Goal: Task Accomplishment & Management: Use online tool/utility

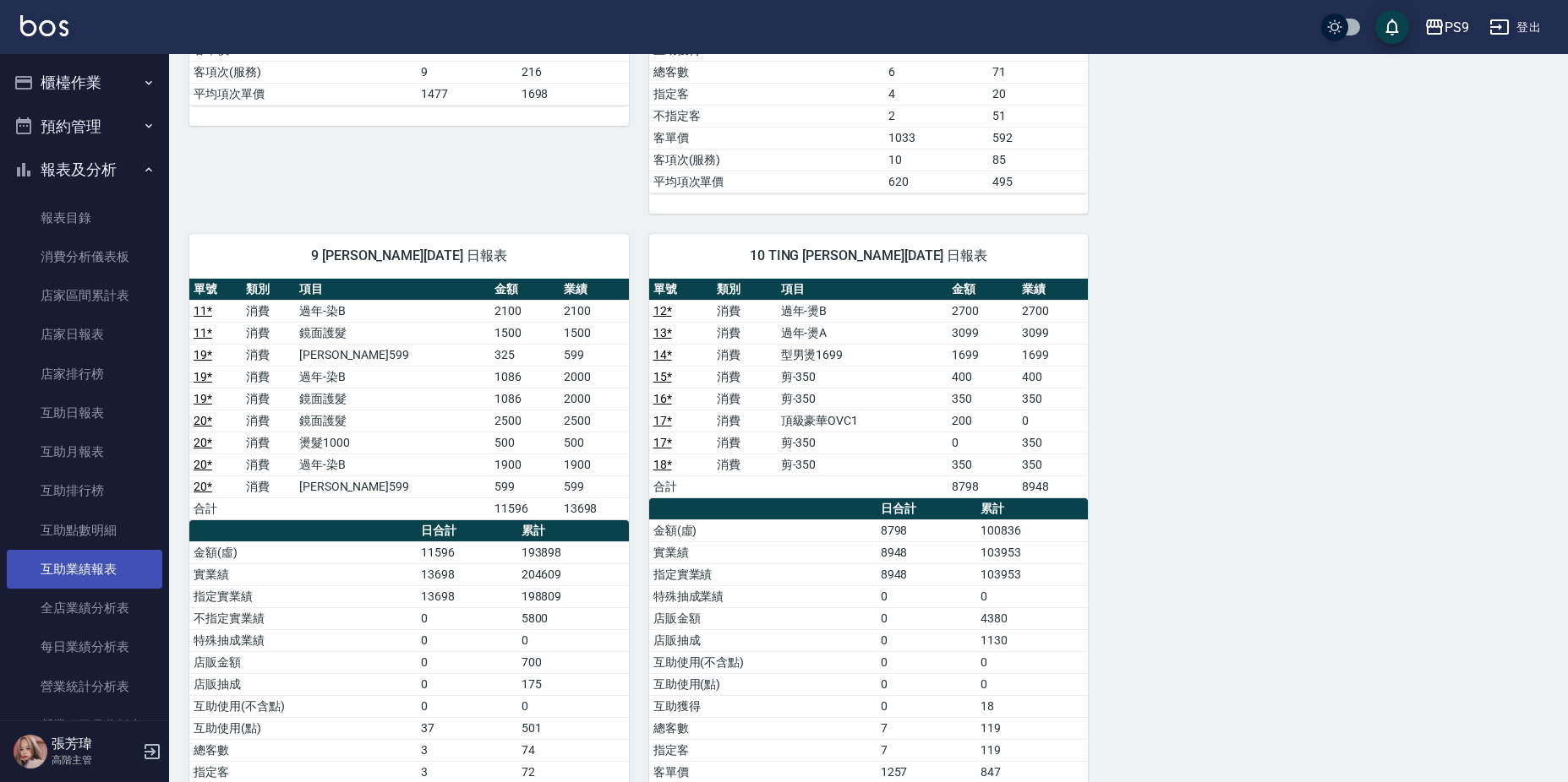
scroll to position [423, 0]
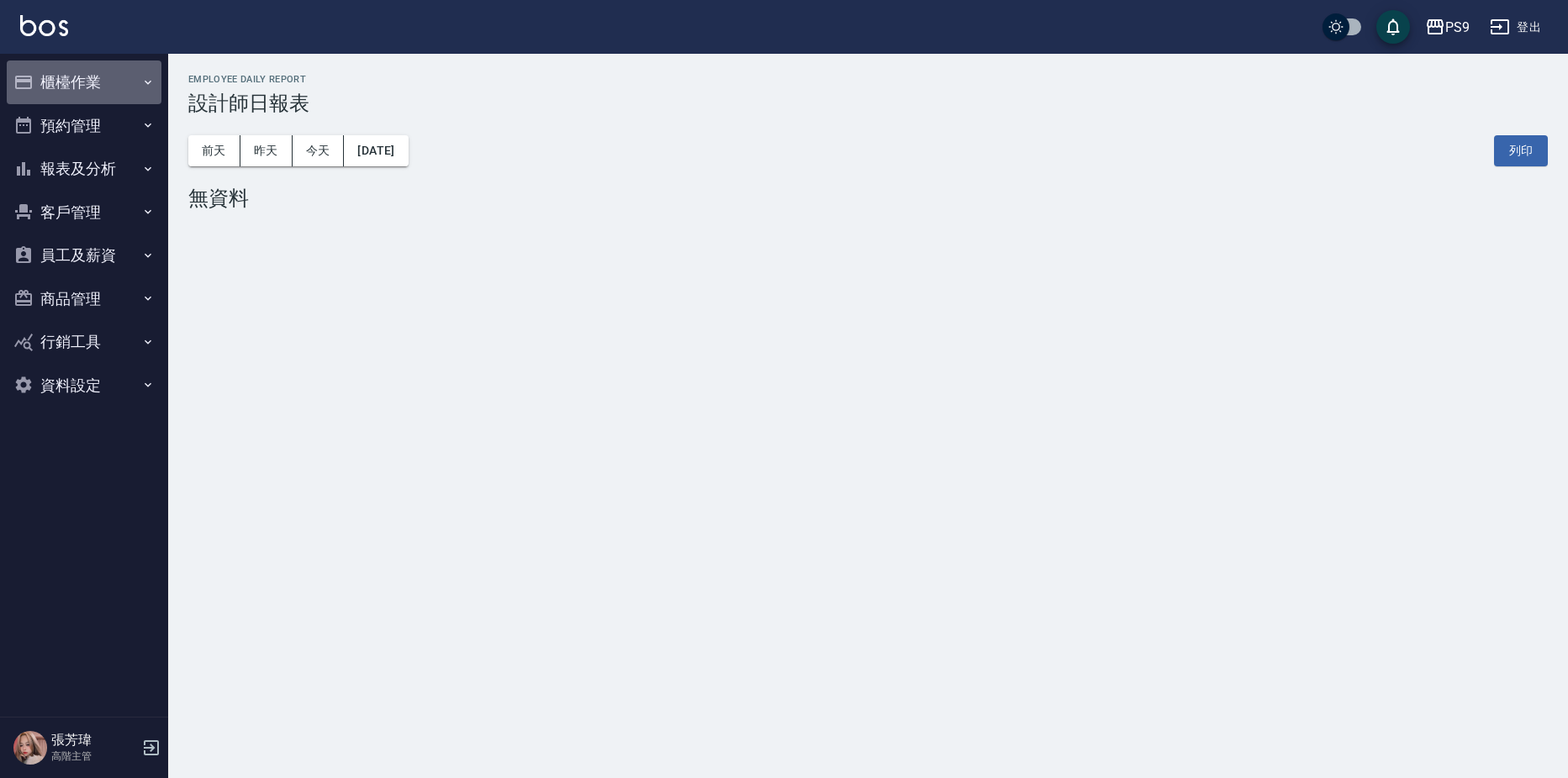
click at [89, 97] on button "櫃檯作業" at bounding box center [84, 82] width 155 height 44
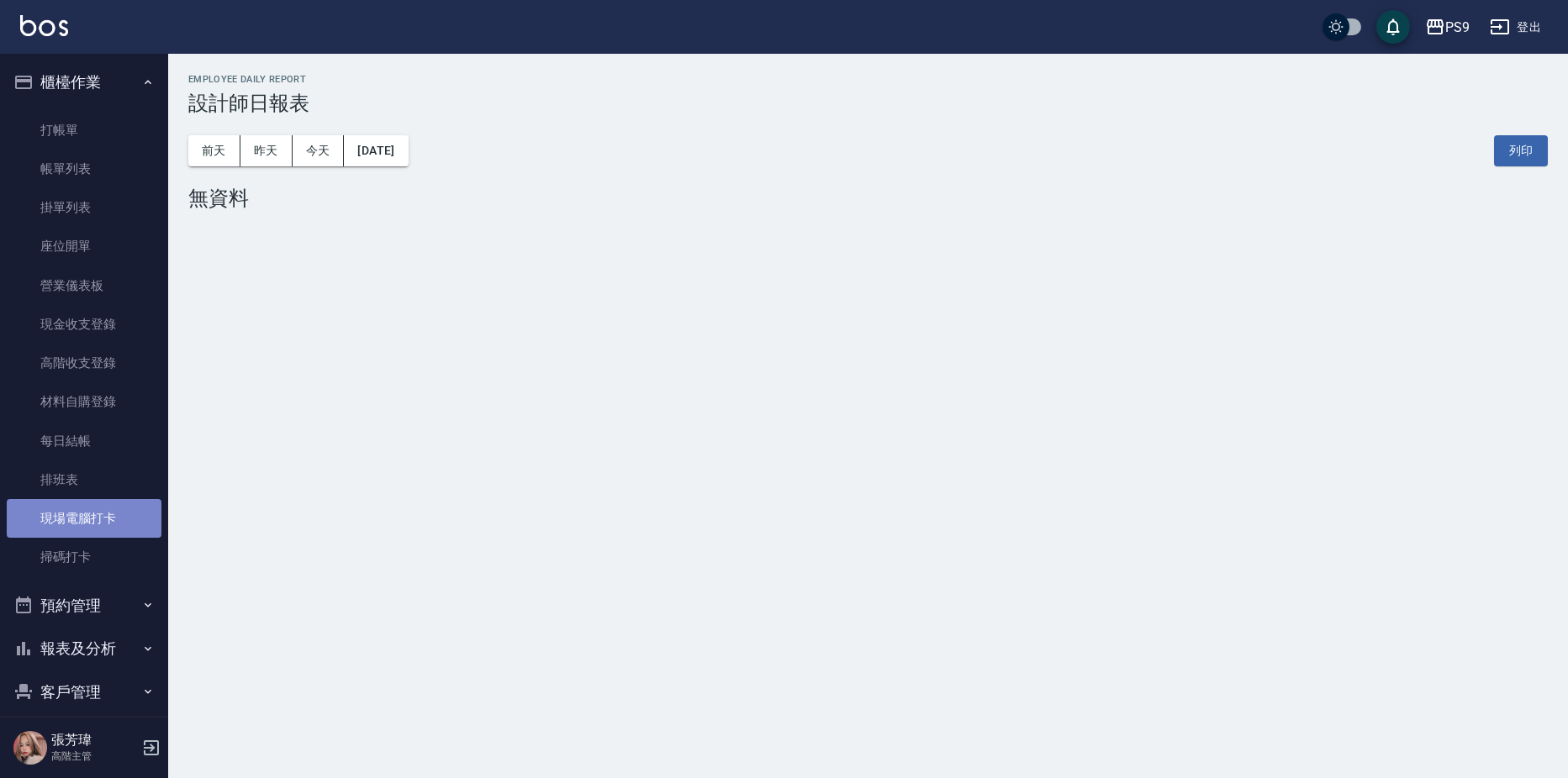
click at [90, 533] on link "現場電腦打卡" at bounding box center [84, 519] width 155 height 39
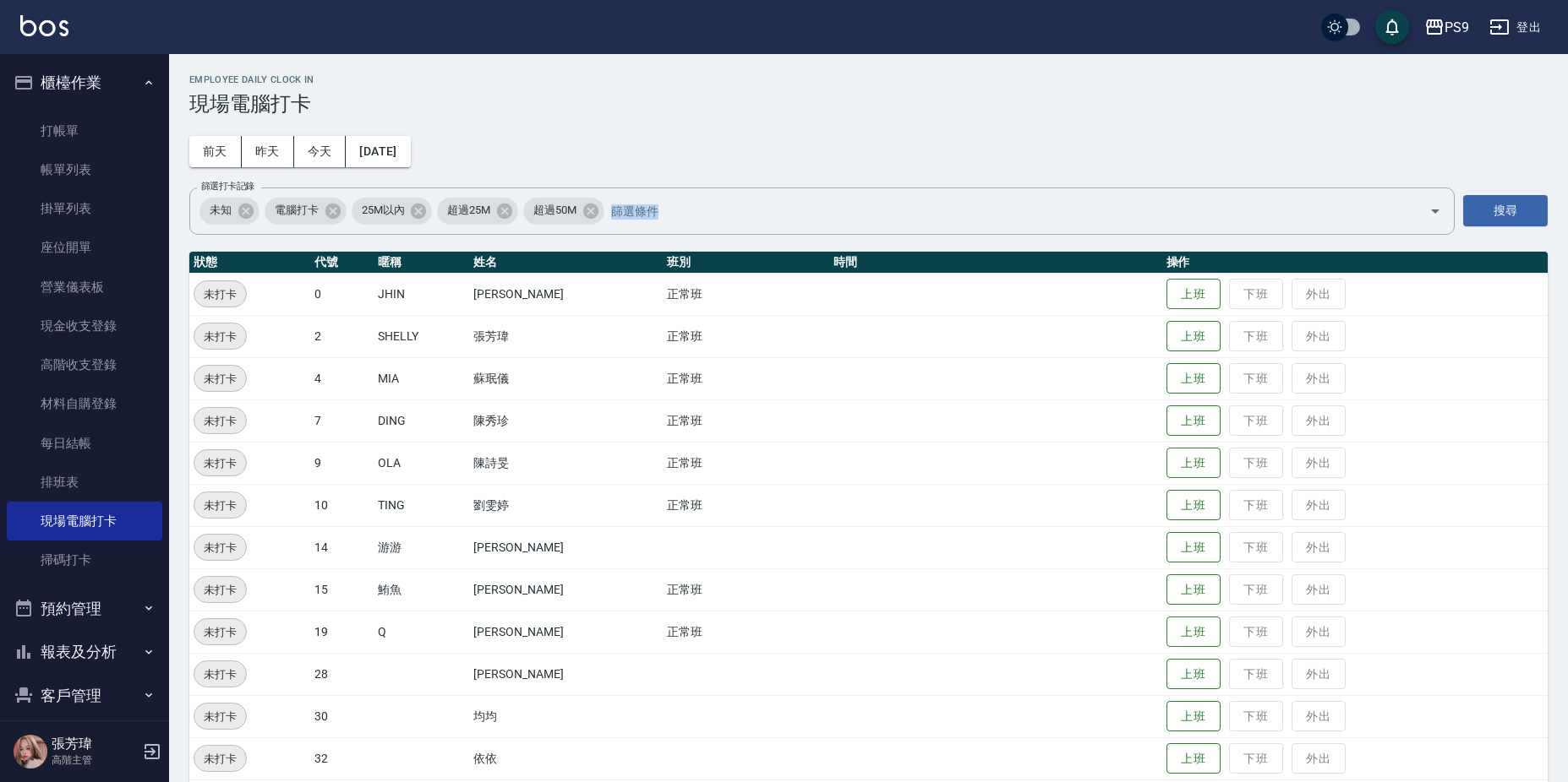
drag, startPoint x: 1572, startPoint y: 203, endPoint x: 1572, endPoint y: 293, distance: 90.0
click at [1568, 293] on html "PS9 登出 櫃檯作業 打帳單 帳單列表 掛單列表 座位開單 營業儀表板 現金收支登錄 高階收支登錄 材料自購登錄 每日結帳 排班表 現場電腦打卡 掃碼打卡 …" at bounding box center [784, 422] width 1568 height 844
drag, startPoint x: 1572, startPoint y: 293, endPoint x: 1458, endPoint y: 86, distance: 236.3
click at [1458, 77] on h2 "Employee Daily Clock In" at bounding box center [868, 80] width 1358 height 11
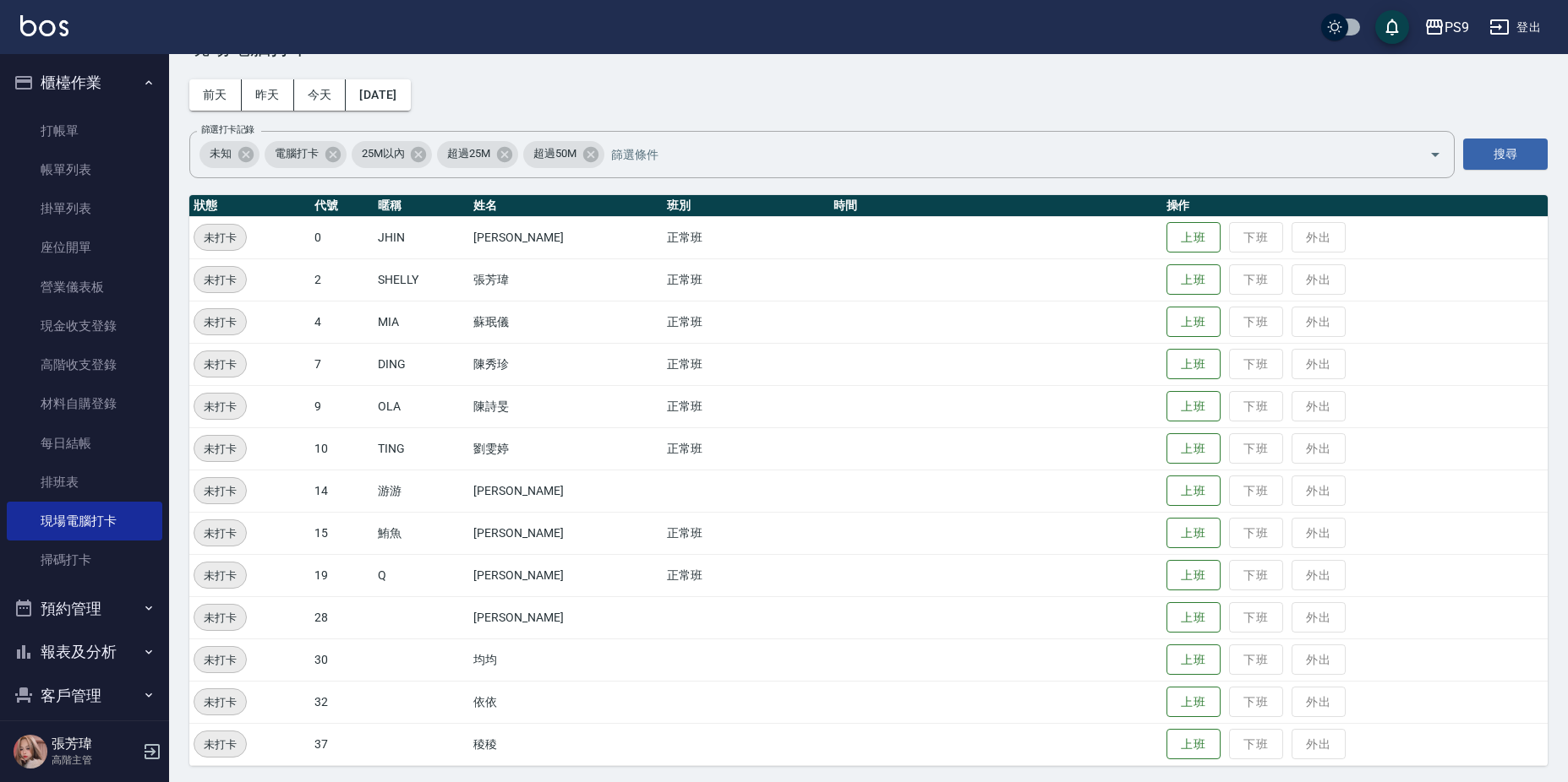
scroll to position [61, 0]
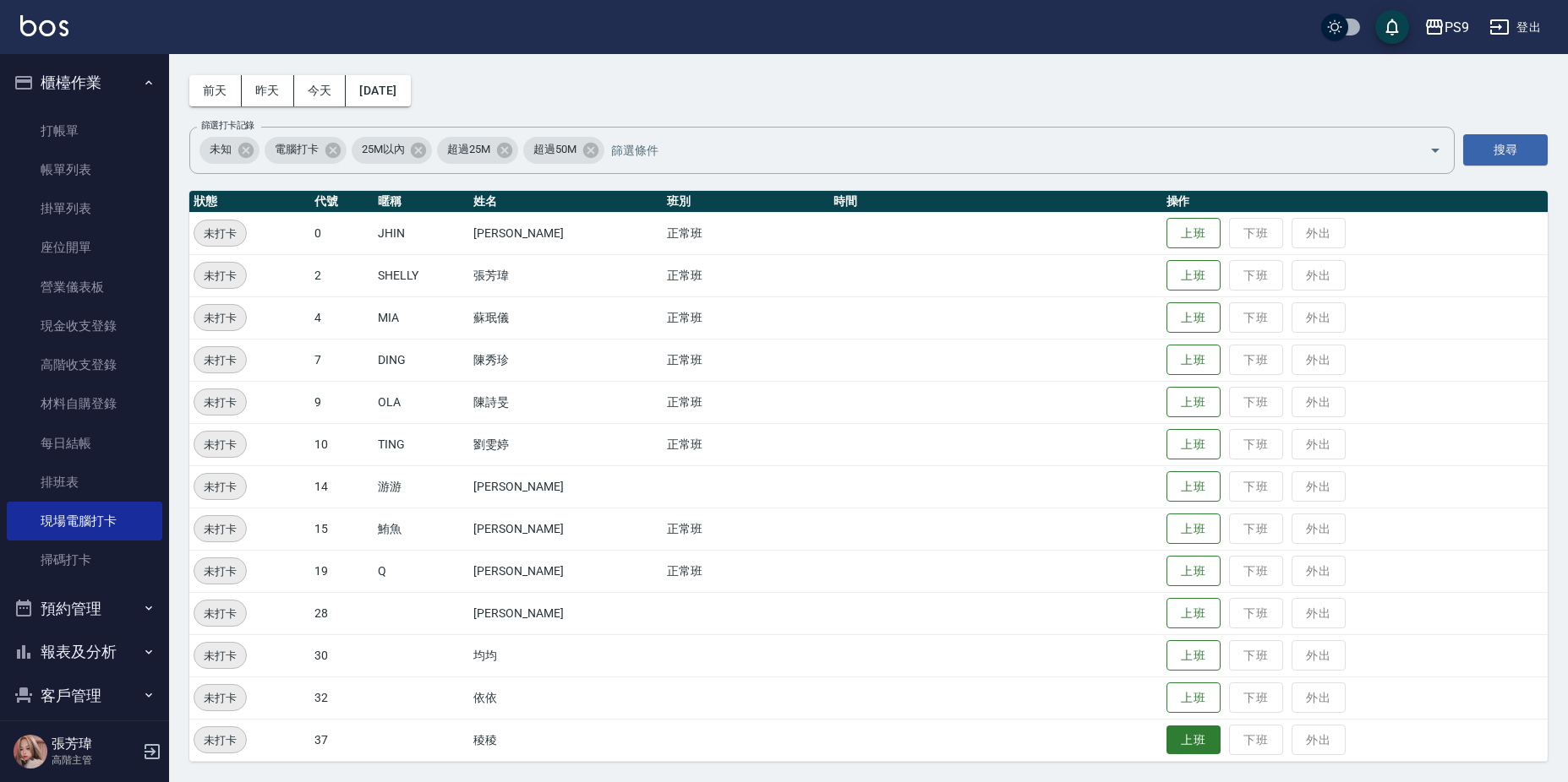
click at [1166, 732] on button "上班" at bounding box center [1193, 741] width 54 height 30
click at [1173, 403] on button "上班" at bounding box center [1193, 403] width 54 height 30
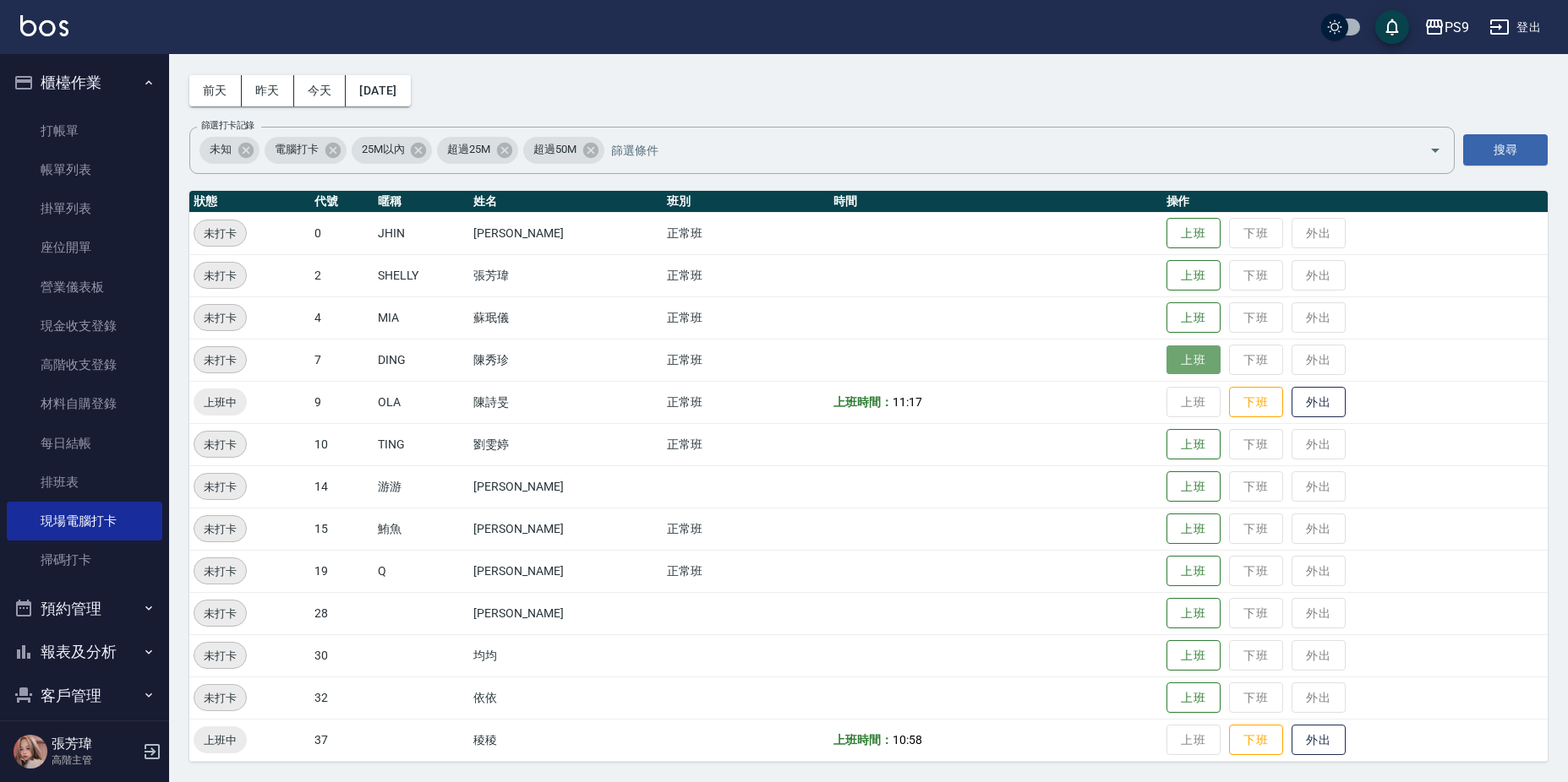
click at [1185, 367] on button "上班" at bounding box center [1193, 360] width 54 height 30
click at [1184, 460] on td "上班 下班 外出" at bounding box center [1354, 444] width 385 height 42
click at [1186, 453] on button "上班" at bounding box center [1193, 445] width 54 height 30
